Goal: Task Accomplishment & Management: Manage account settings

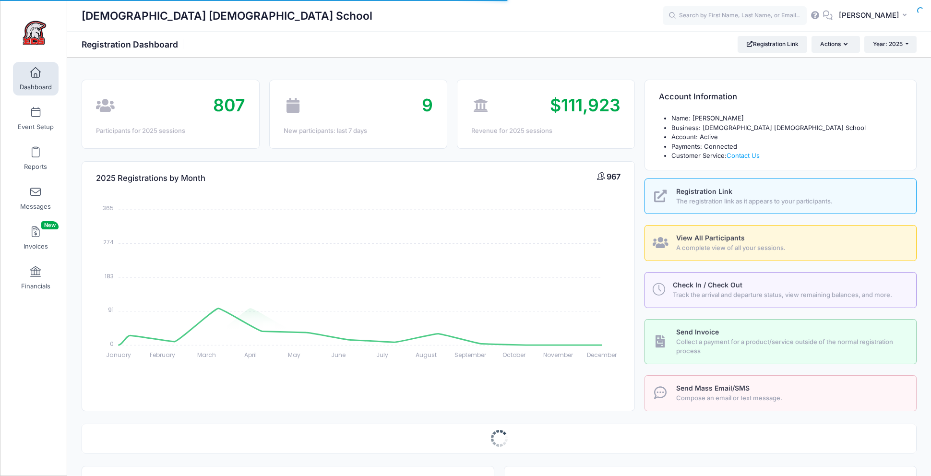
select select
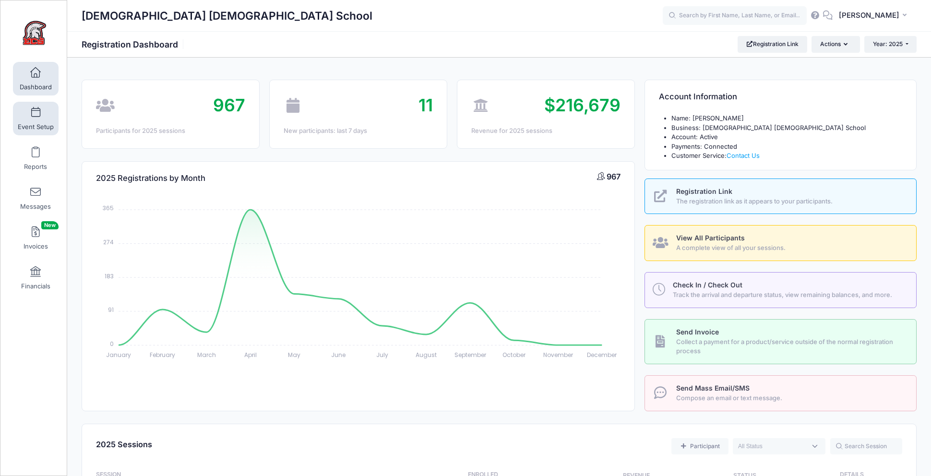
click at [43, 123] on span "Event Setup" at bounding box center [36, 127] width 36 height 8
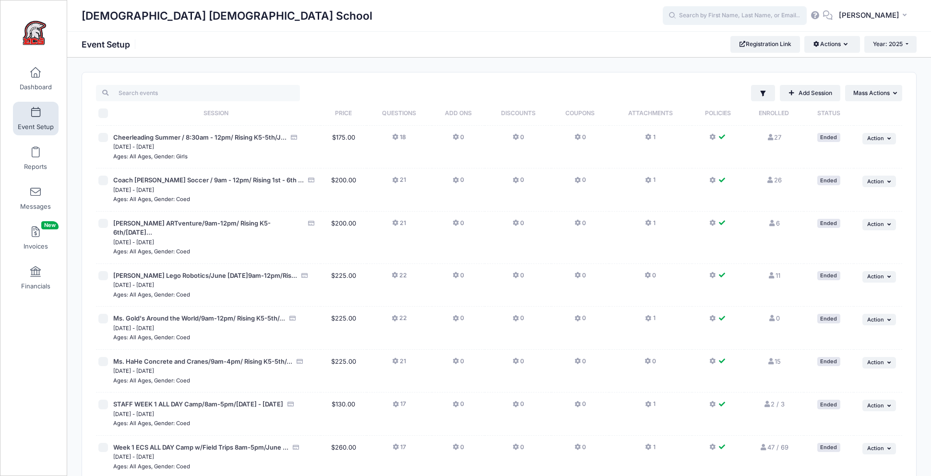
click at [714, 18] on input "text" at bounding box center [734, 15] width 144 height 19
type input "duke"
click at [551, 53] on div "Evangelical Christian School Event Setup Registration Link Actions Manage Regis…" at bounding box center [498, 44] width 863 height 26
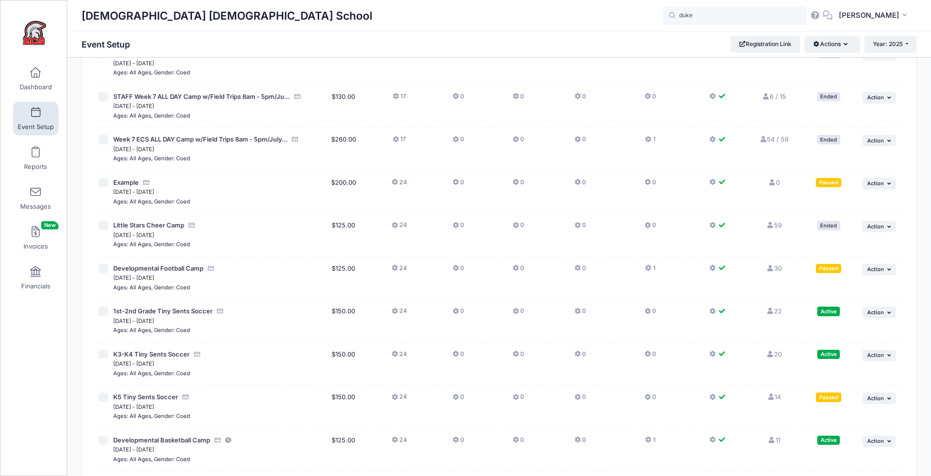
scroll to position [1797, 0]
click at [153, 263] on span "Developmental Football Camp" at bounding box center [158, 267] width 90 height 8
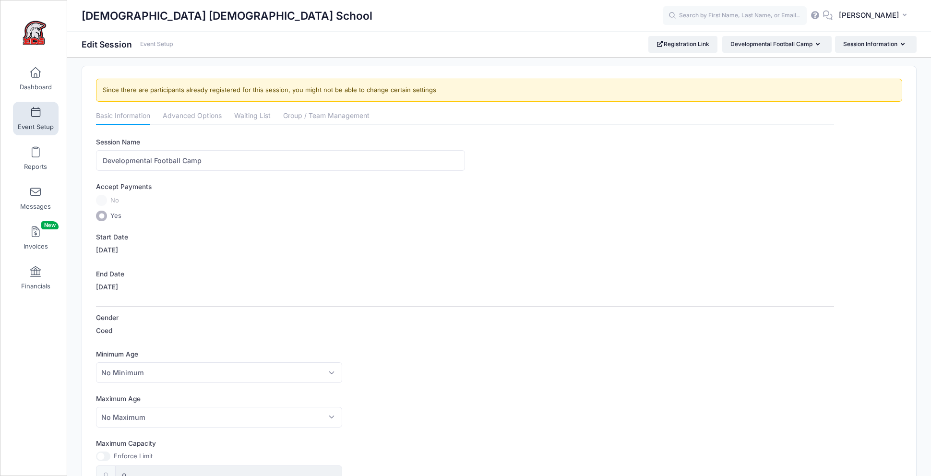
scroll to position [7, 0]
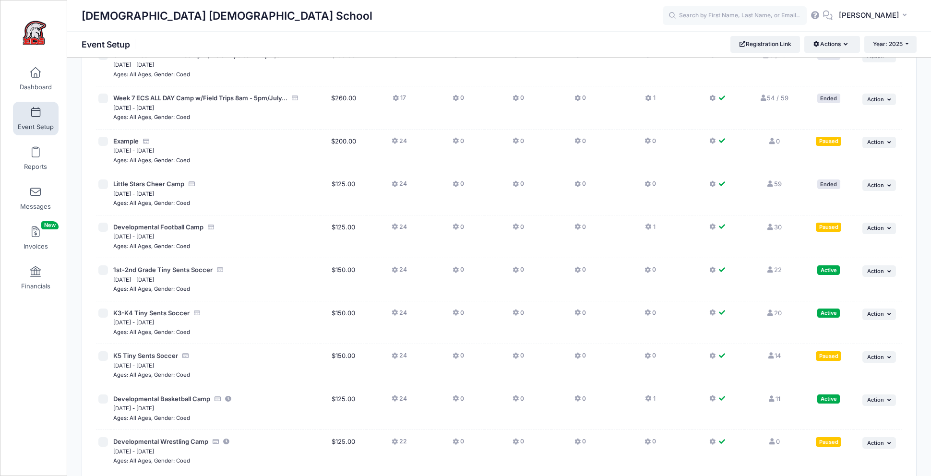
scroll to position [1840, 0]
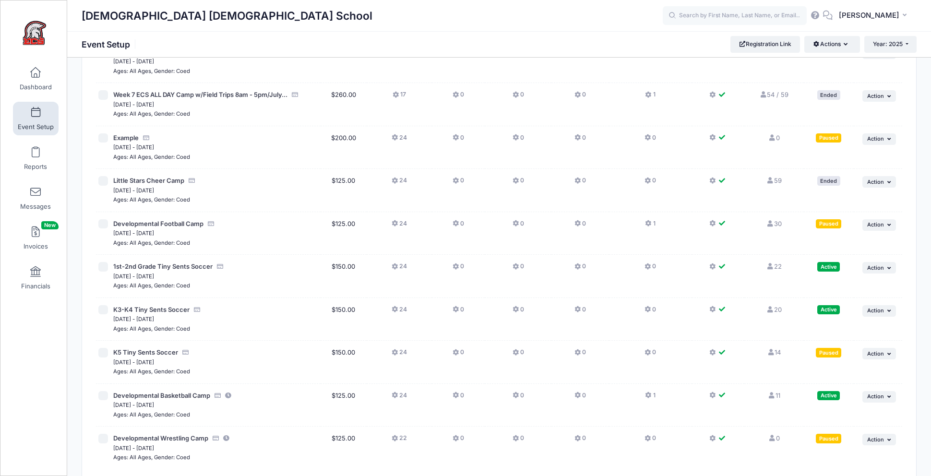
click at [776, 220] on link "30 Full" at bounding box center [773, 224] width 15 height 8
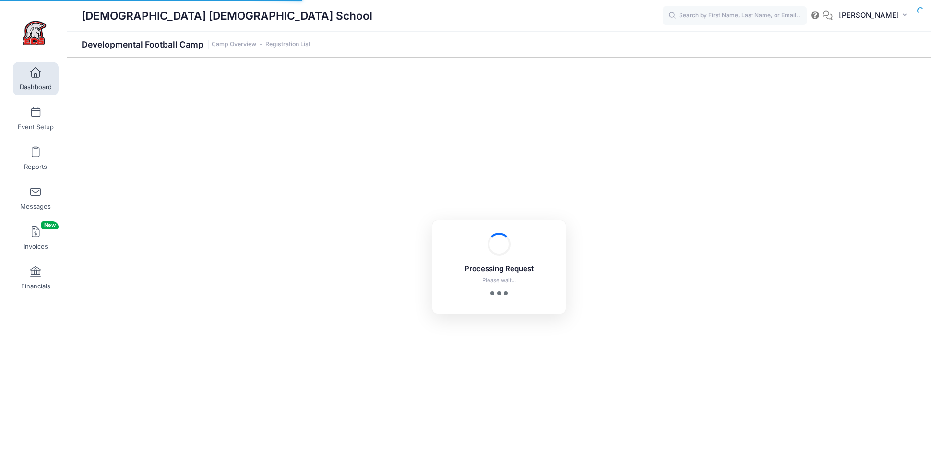
select select "10"
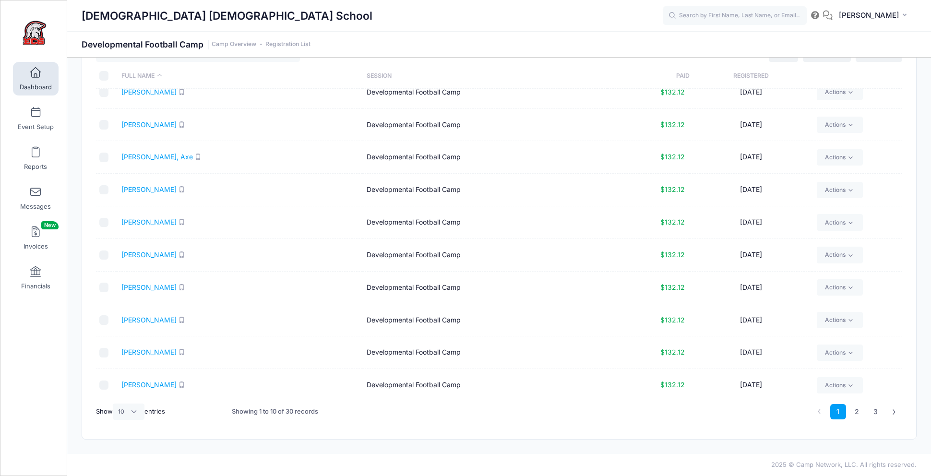
scroll to position [17, 0]
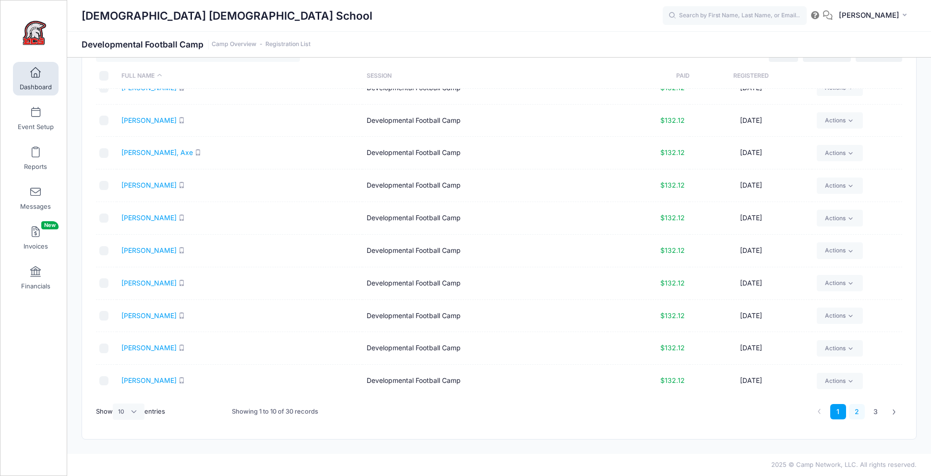
click at [857, 408] on link "2" at bounding box center [857, 412] width 16 height 16
click at [43, 121] on link "Event Setup" at bounding box center [36, 119] width 46 height 34
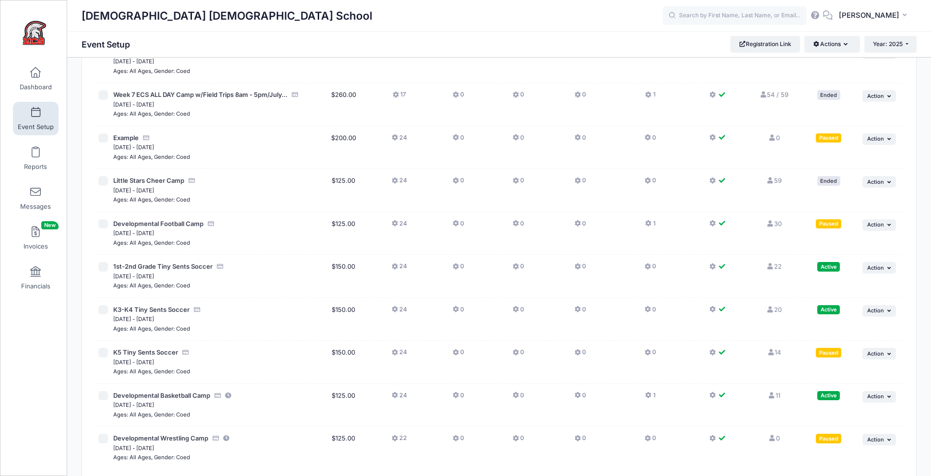
scroll to position [1884, 0]
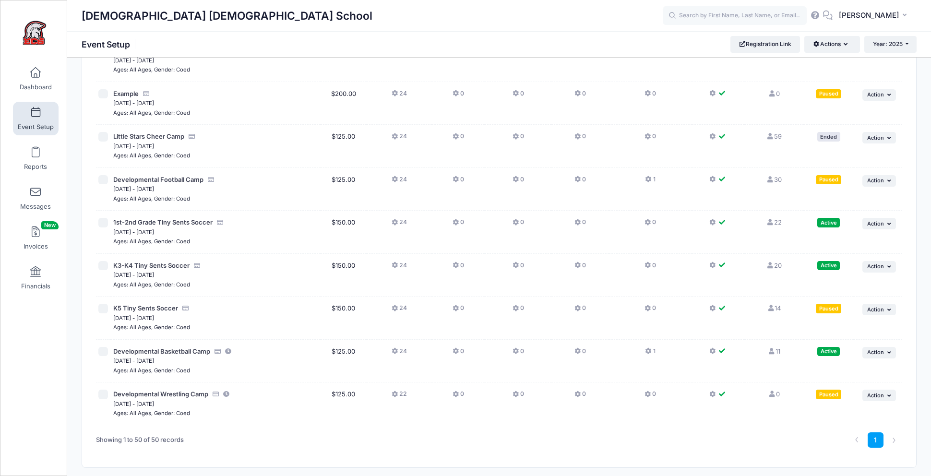
click at [776, 261] on link "20 Full" at bounding box center [773, 265] width 15 height 8
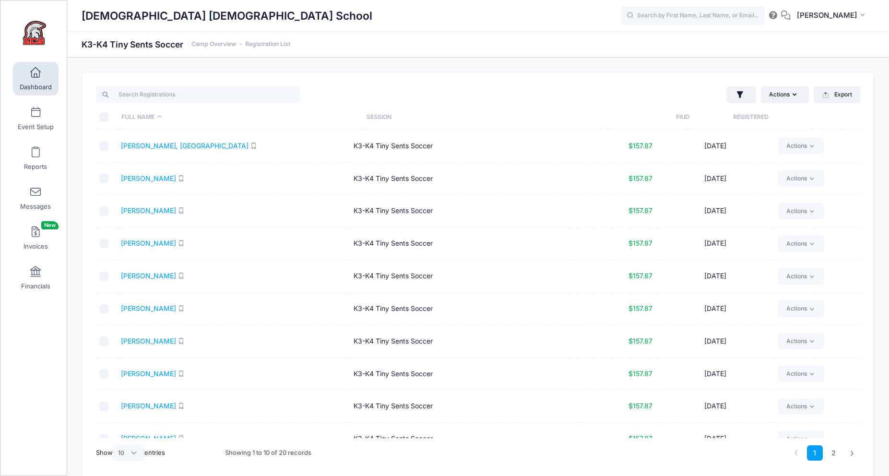
click at [887, 22] on div "[DEMOGRAPHIC_DATA] [DEMOGRAPHIC_DATA] School CH" at bounding box center [478, 16] width 822 height 22
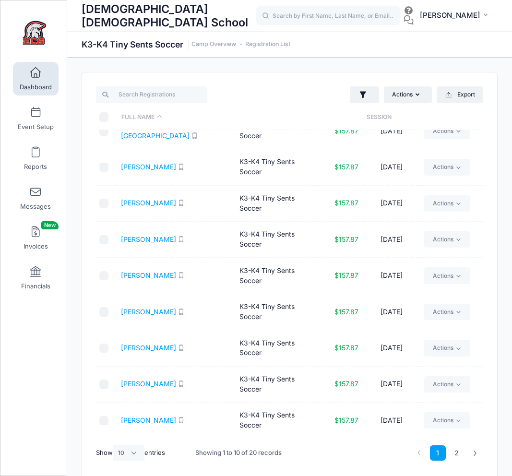
scroll to position [41, 0]
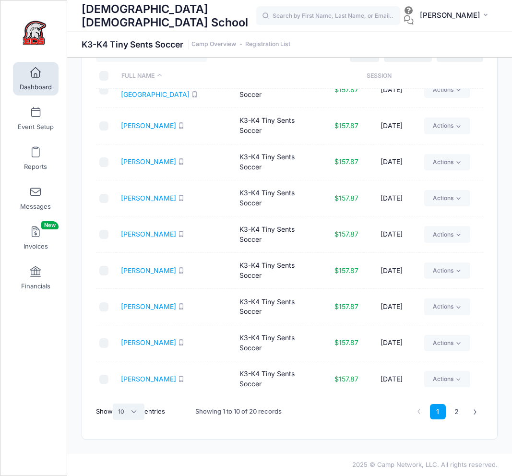
click at [134, 412] on select "All 10 25 50" at bounding box center [129, 411] width 32 height 16
select select "50"
click at [114, 403] on select "All 10 25 50" at bounding box center [129, 411] width 32 height 16
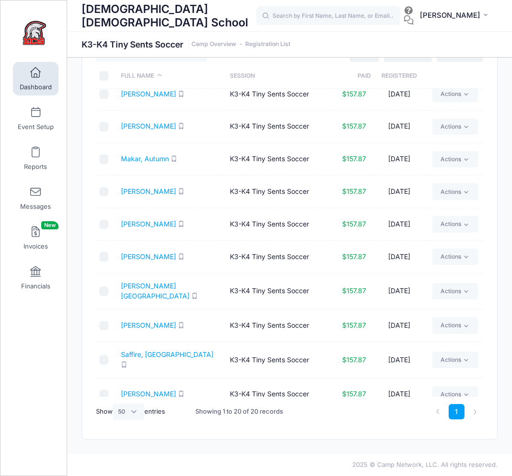
scroll to position [342, 0]
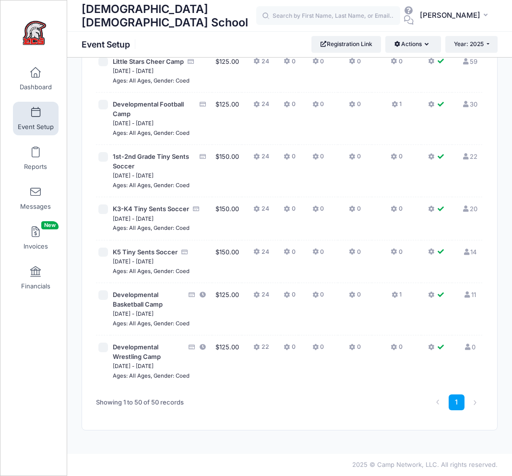
scroll to position [2997, 0]
click at [462, 248] on link "14 Full" at bounding box center [469, 252] width 14 height 8
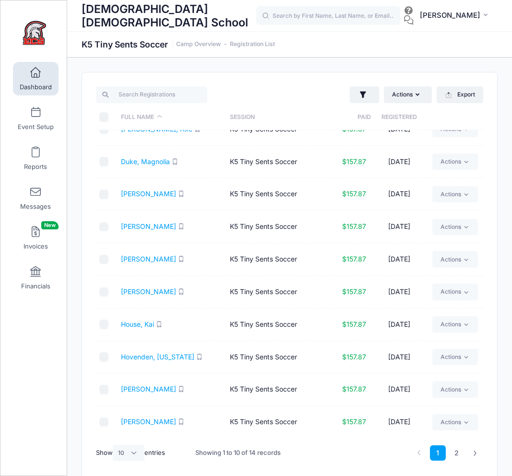
scroll to position [41, 0]
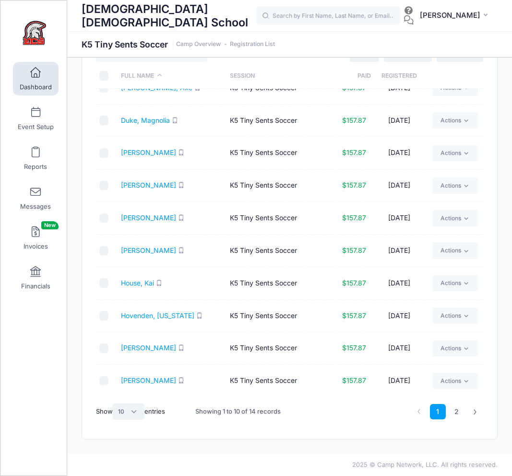
click at [134, 413] on select "All 10 25 50" at bounding box center [129, 411] width 32 height 16
click at [133, 410] on select "All 10 25 50" at bounding box center [129, 411] width 32 height 16
select select "50"
click at [114, 403] on select "All 10 25 50" at bounding box center [129, 411] width 32 height 16
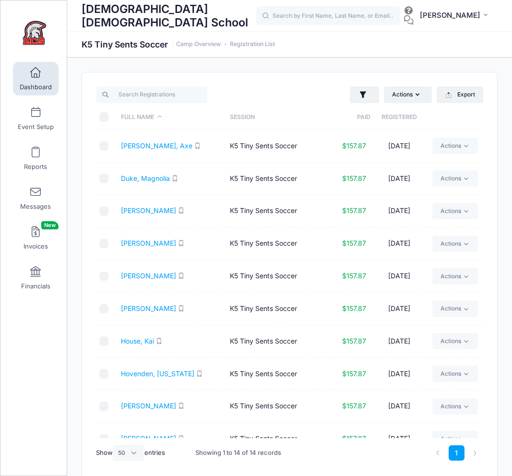
scroll to position [0, 0]
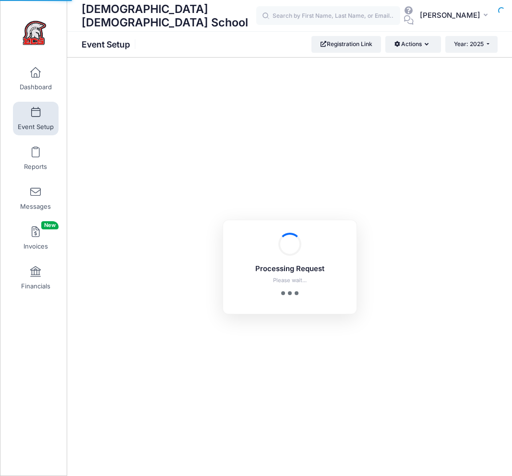
drag, startPoint x: 0, startPoint y: 0, endPoint x: 35, endPoint y: 114, distance: 119.6
click at [35, 114] on span at bounding box center [35, 112] width 0 height 11
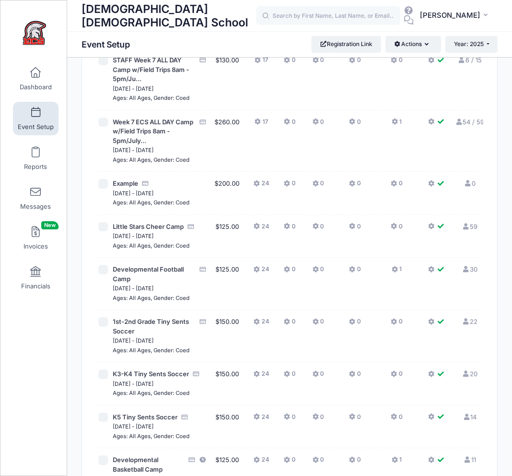
scroll to position [2997, 0]
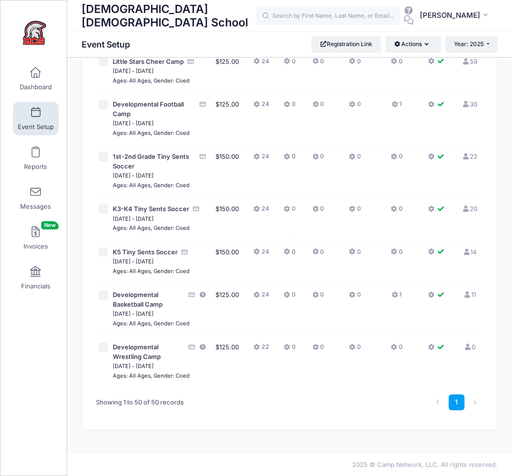
click at [461, 205] on link "20 Full" at bounding box center [468, 209] width 15 height 8
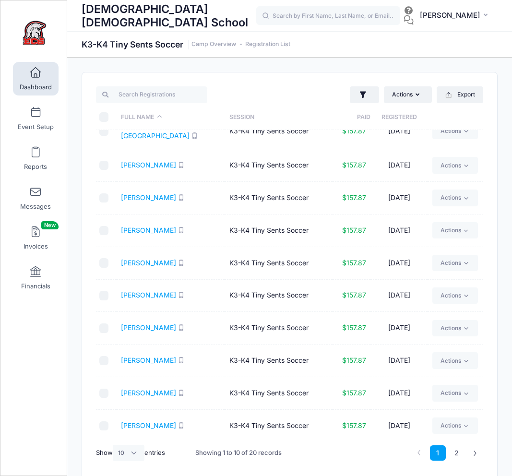
scroll to position [41, 0]
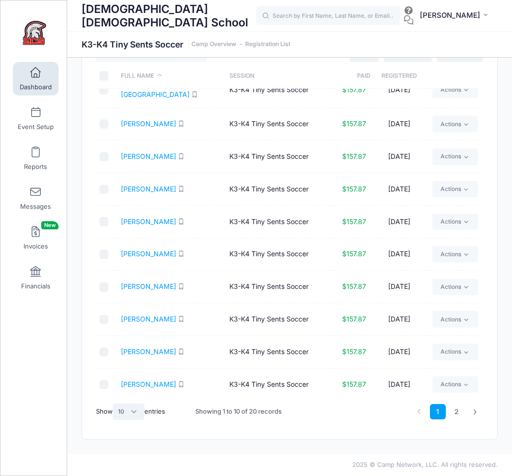
click at [135, 405] on select "All 10 25 50" at bounding box center [129, 411] width 32 height 16
select select "50"
click at [114, 403] on select "All 10 25 50" at bounding box center [129, 411] width 32 height 16
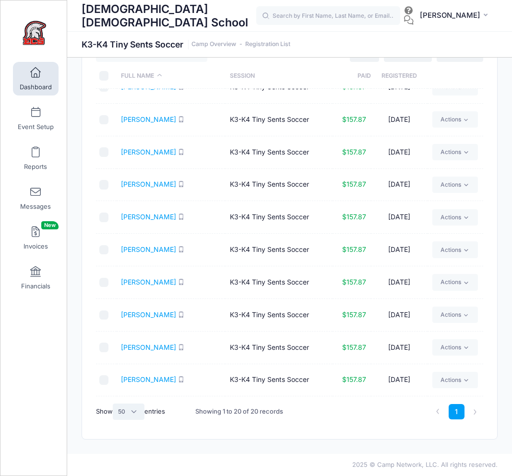
scroll to position [0, 0]
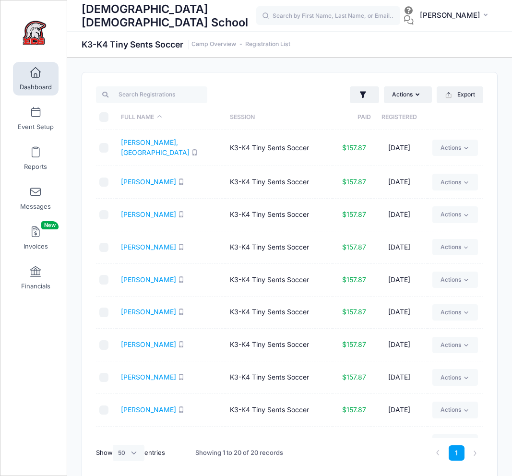
click at [38, 80] on link "Dashboard" at bounding box center [36, 79] width 46 height 34
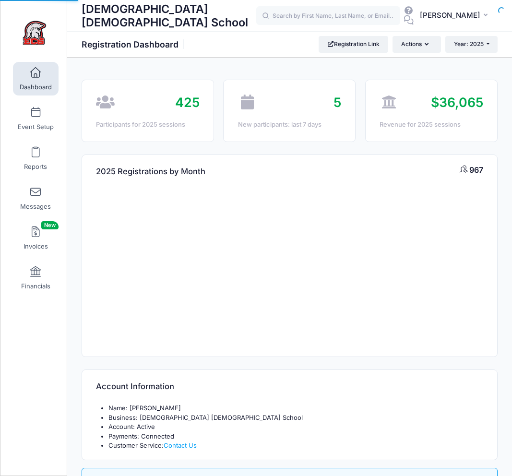
select select
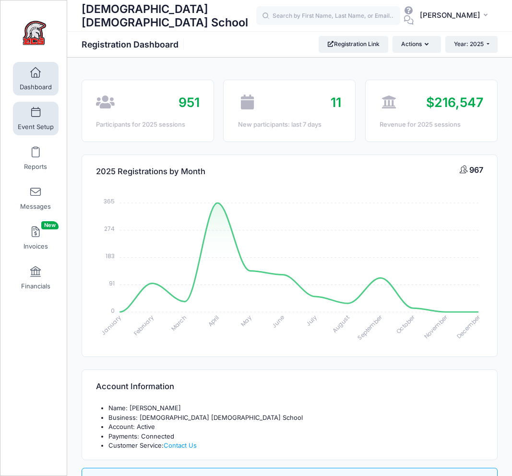
click at [35, 115] on span at bounding box center [35, 112] width 0 height 11
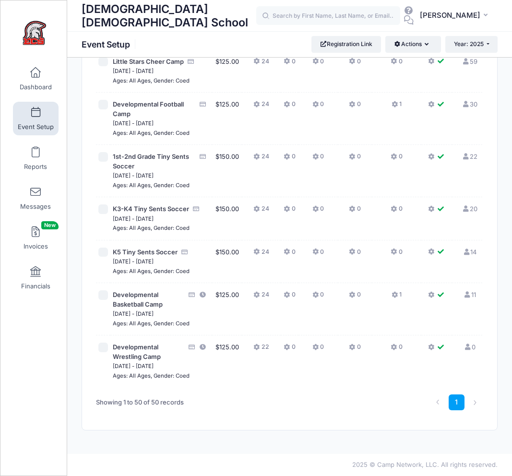
scroll to position [2997, 0]
click at [461, 153] on link "22 Full" at bounding box center [468, 157] width 15 height 8
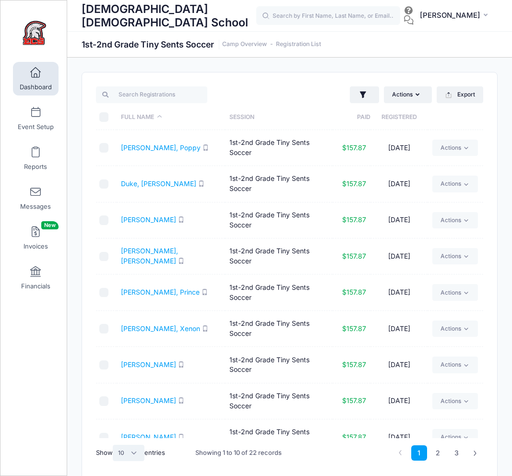
click at [136, 451] on select "All 10 25 50" at bounding box center [129, 453] width 32 height 16
select select "50"
click at [114, 445] on select "All 10 25 50" at bounding box center [129, 453] width 32 height 16
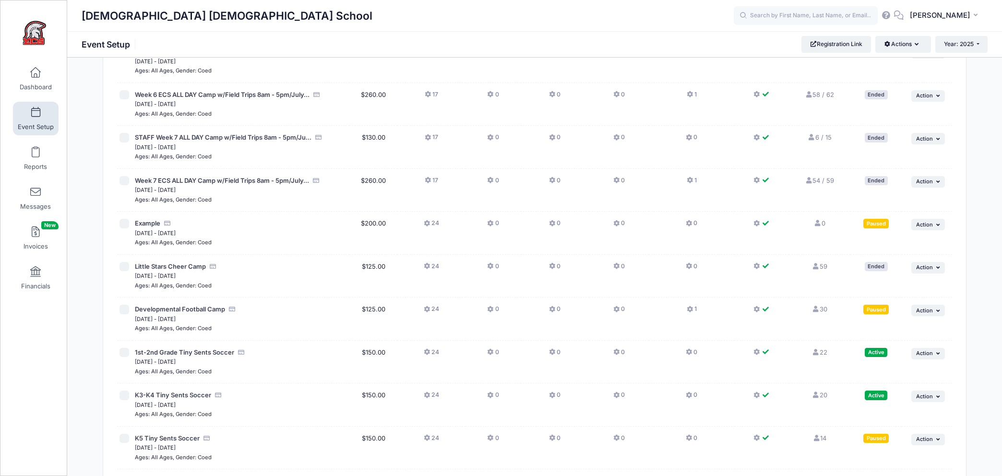
scroll to position [1884, 0]
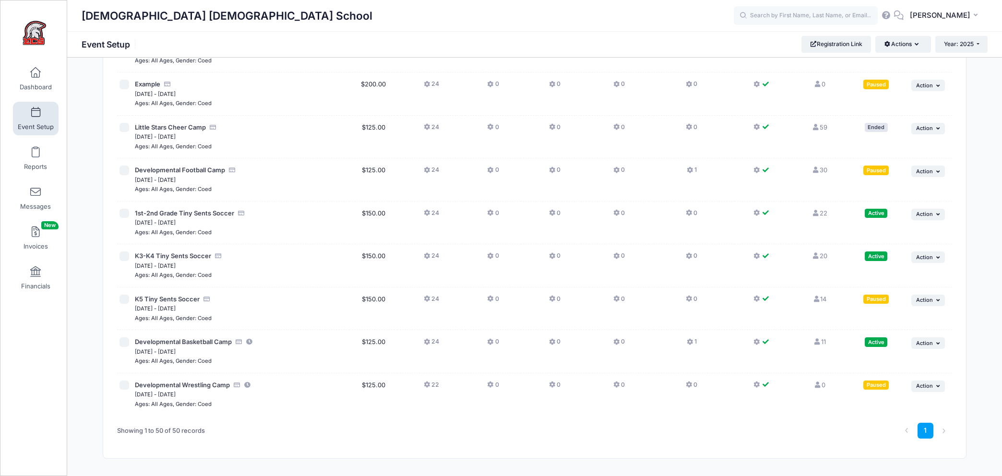
click at [827, 252] on link "20 Full" at bounding box center [819, 256] width 15 height 8
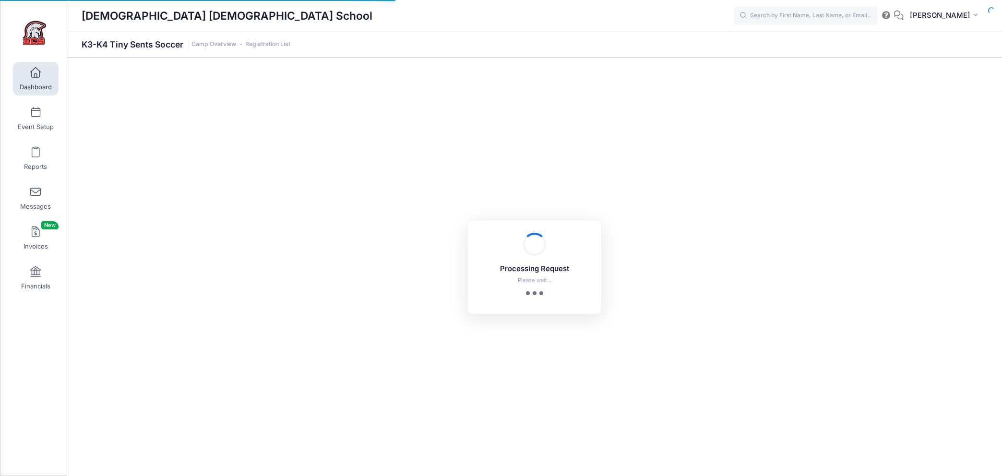
select select "10"
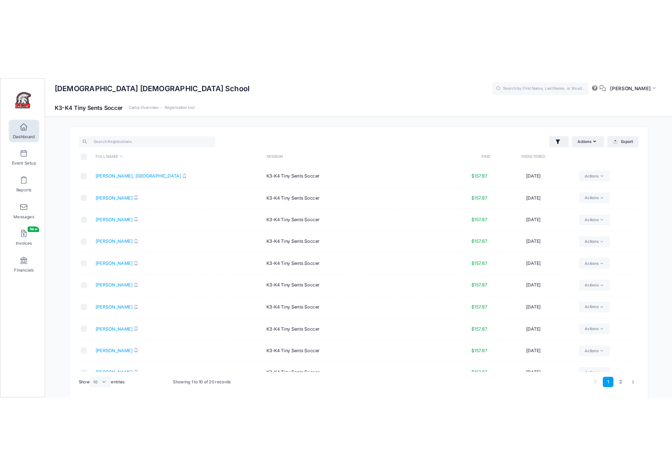
scroll to position [17, 0]
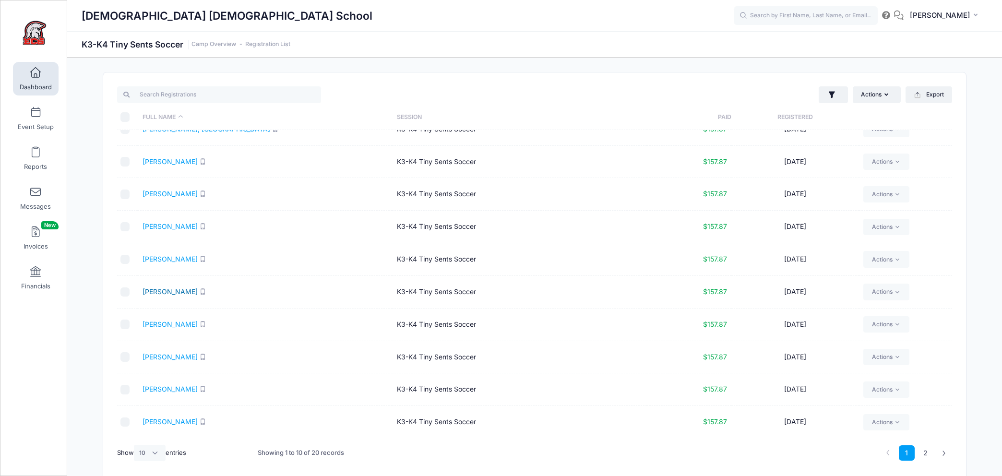
click at [168, 291] on link "Gaviria, Pebbles" at bounding box center [169, 291] width 55 height 8
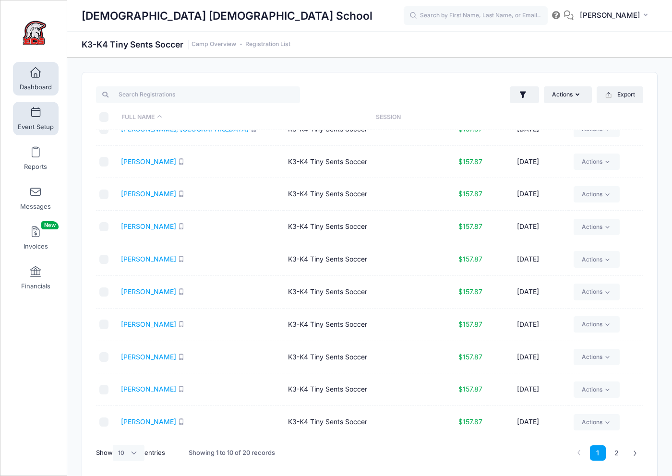
click at [35, 123] on span "Event Setup" at bounding box center [36, 127] width 36 height 8
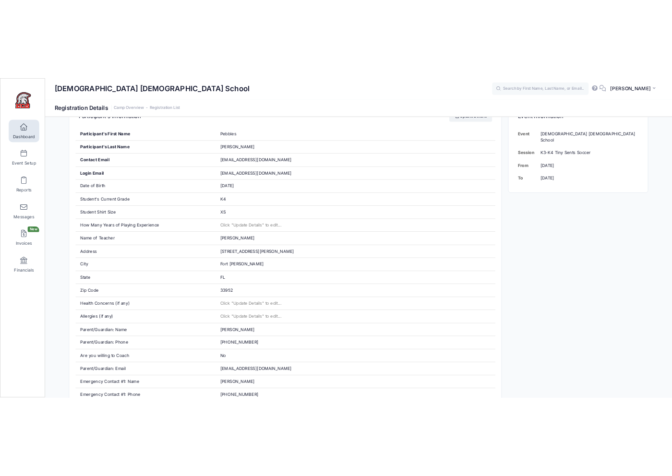
scroll to position [191, 0]
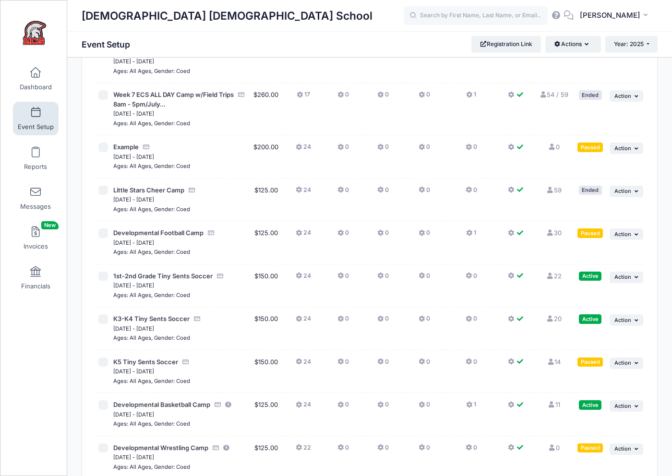
scroll to position [2277, 0]
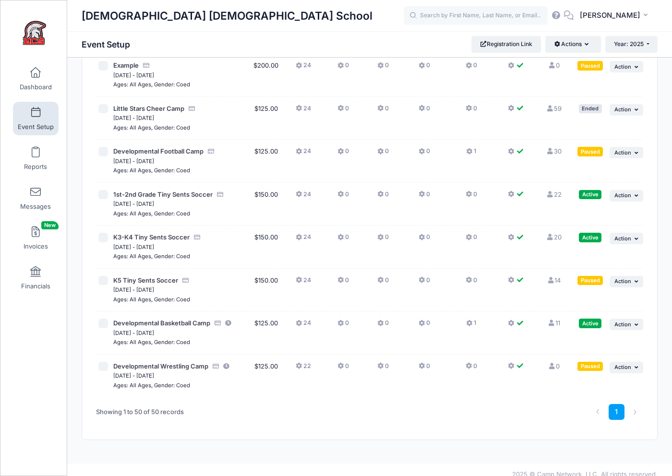
click at [559, 190] on link "22 Full" at bounding box center [552, 194] width 15 height 8
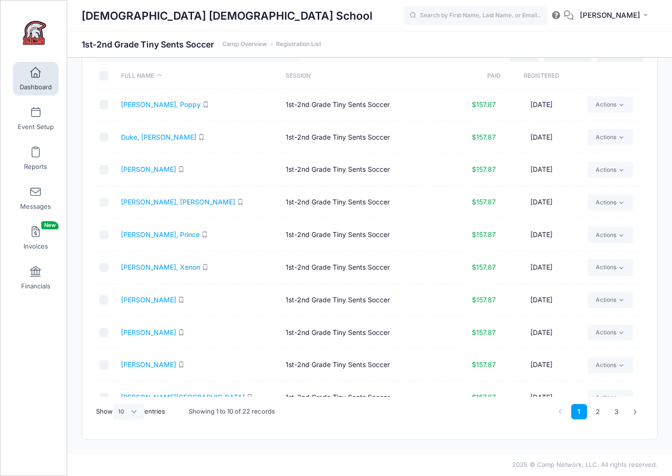
scroll to position [17, 0]
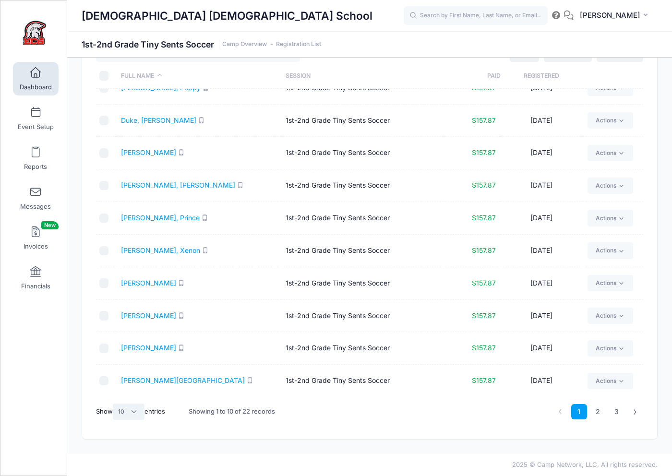
click at [135, 413] on select "All 10 25 50" at bounding box center [129, 411] width 32 height 16
select select "50"
click at [114, 403] on select "All 10 25 50" at bounding box center [129, 411] width 32 height 16
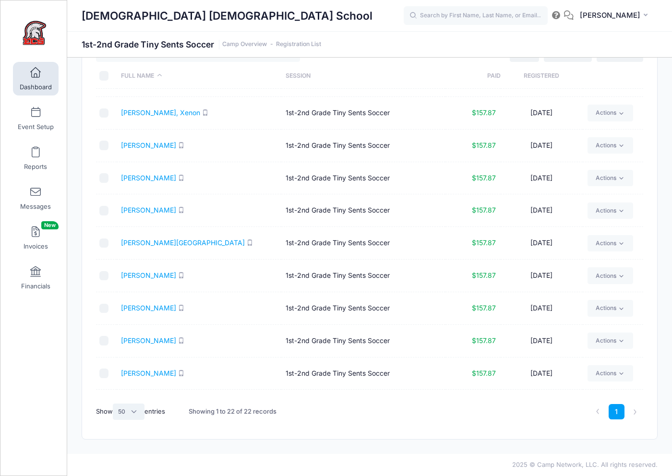
scroll to position [157, 0]
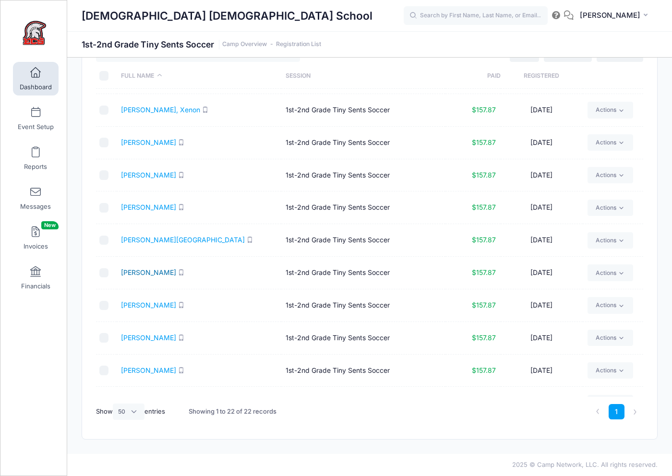
click at [136, 271] on link "[PERSON_NAME]" at bounding box center [148, 272] width 55 height 8
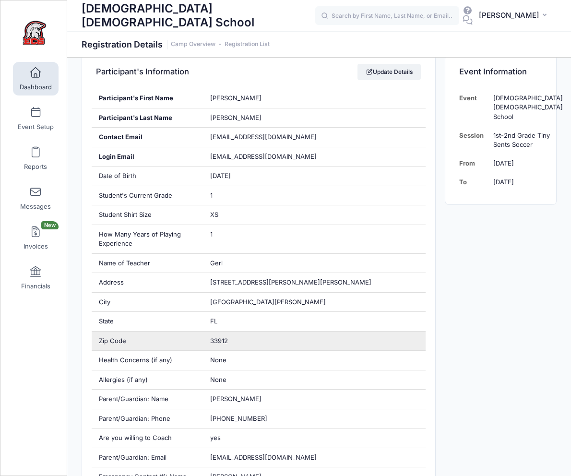
scroll to position [198, 0]
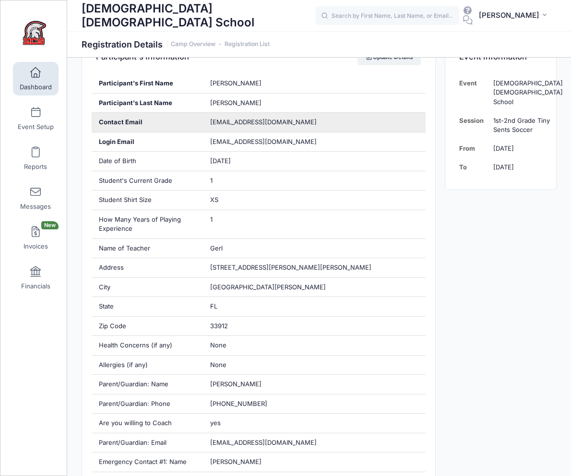
click at [239, 123] on span "[EMAIL_ADDRESS][DOMAIN_NAME]" at bounding box center [263, 122] width 106 height 8
drag, startPoint x: 215, startPoint y: 123, endPoint x: 276, endPoint y: 124, distance: 60.9
click at [276, 124] on div "[EMAIL_ADDRESS][DOMAIN_NAME]" at bounding box center [314, 122] width 223 height 19
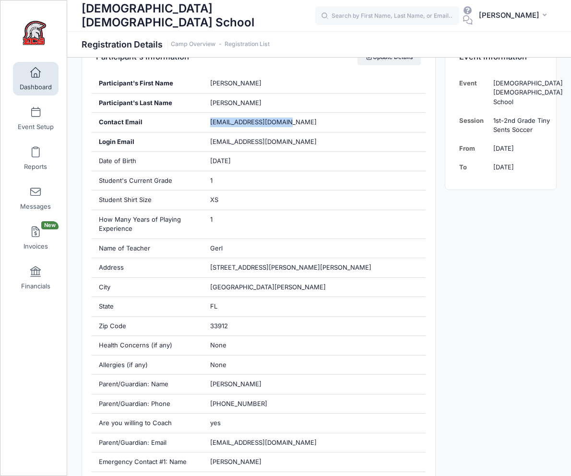
copy span "[EMAIL_ADDRESS][DOMAIN_NAME]"
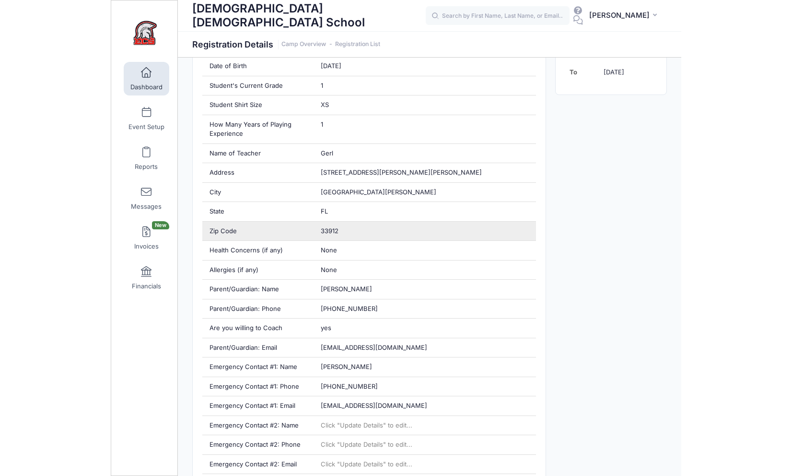
scroll to position [294, 0]
